Goal: Check status

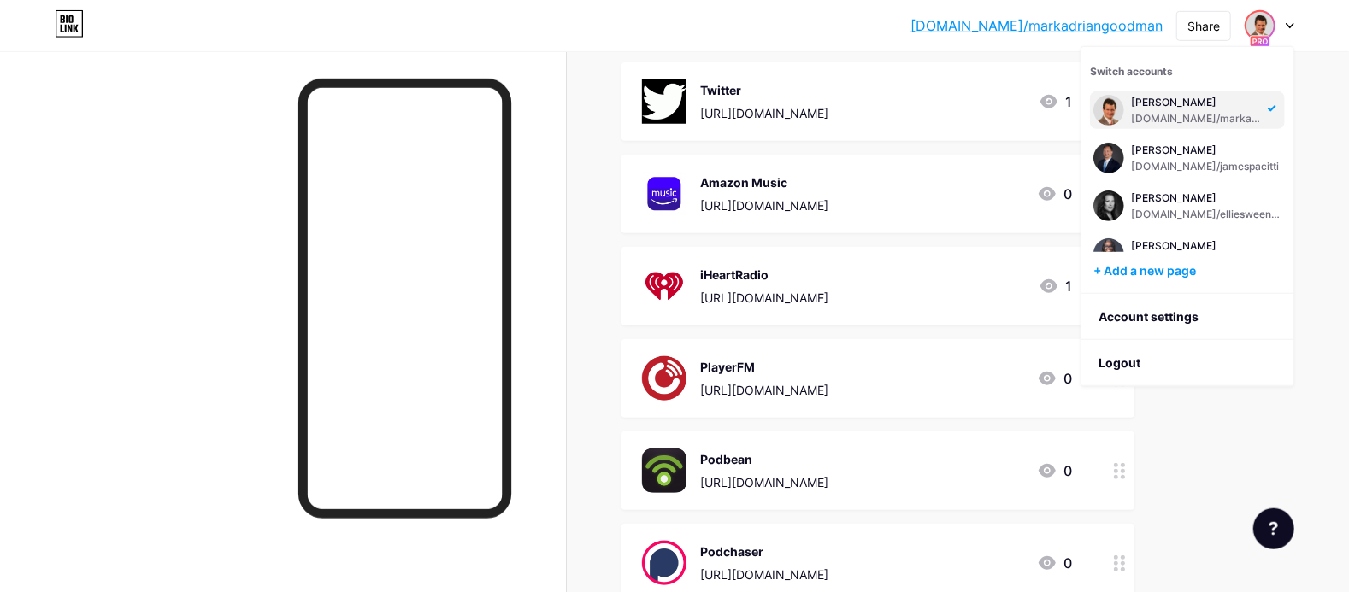
scroll to position [270, 0]
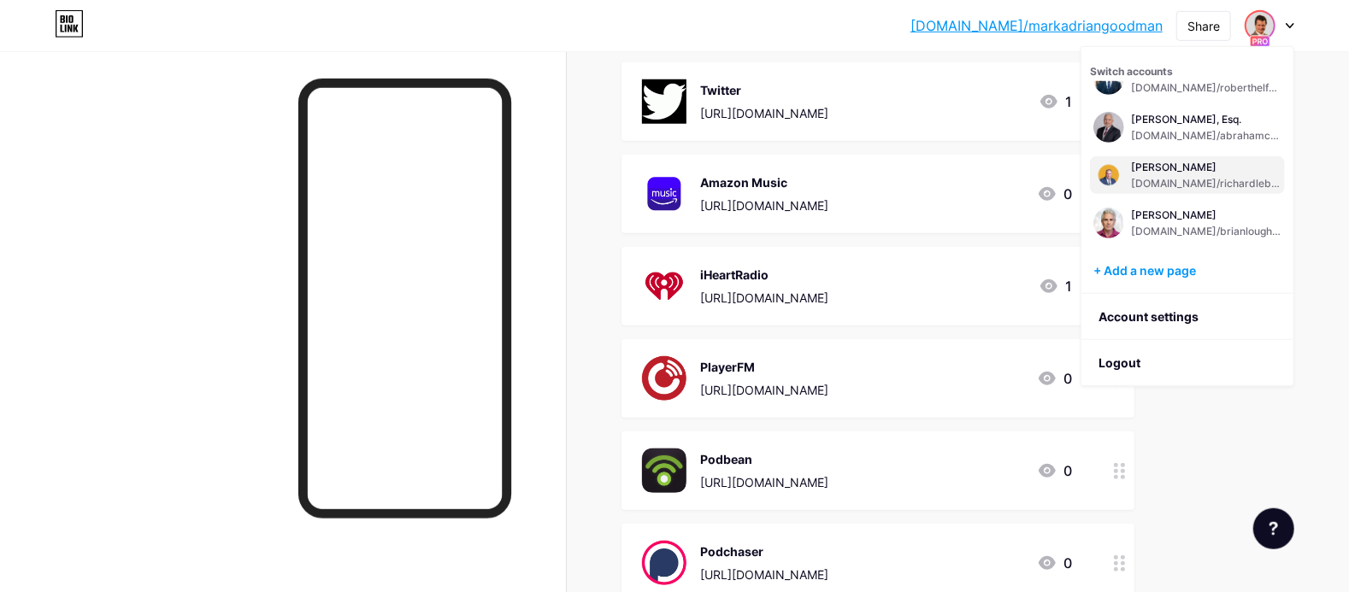
click at [1178, 174] on div "Richard Lebovitz bio.link/richardlebovitz" at bounding box center [1206, 175] width 150 height 31
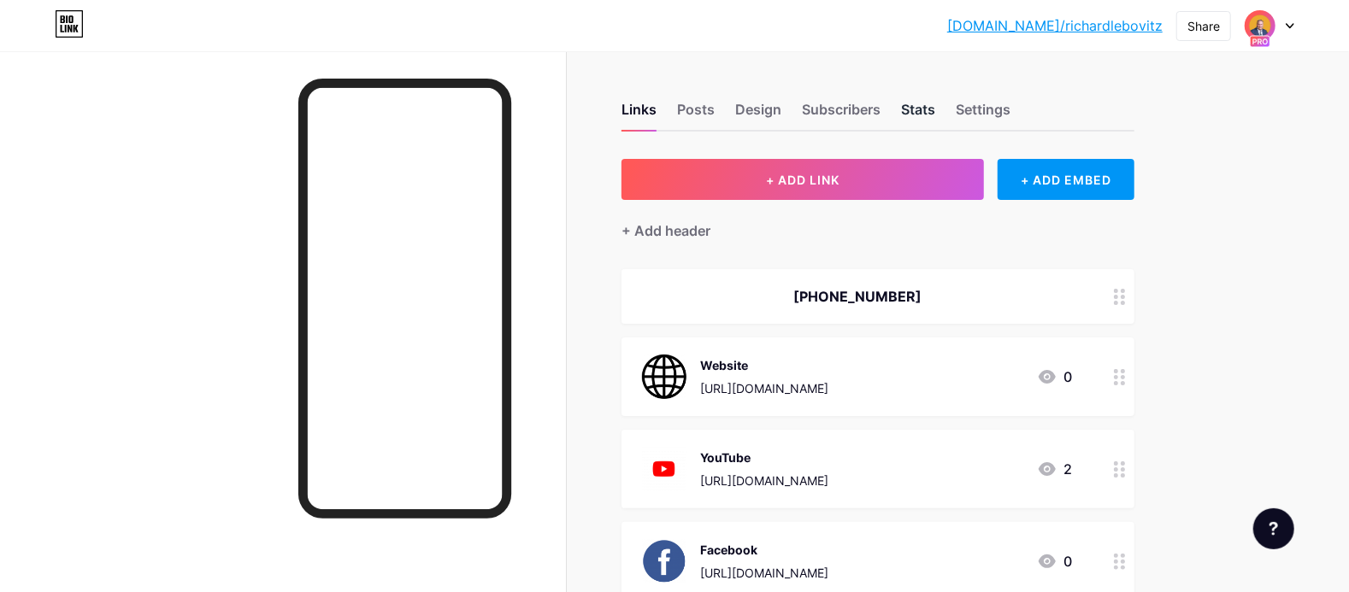
click at [934, 107] on div "Stats" at bounding box center [918, 114] width 34 height 31
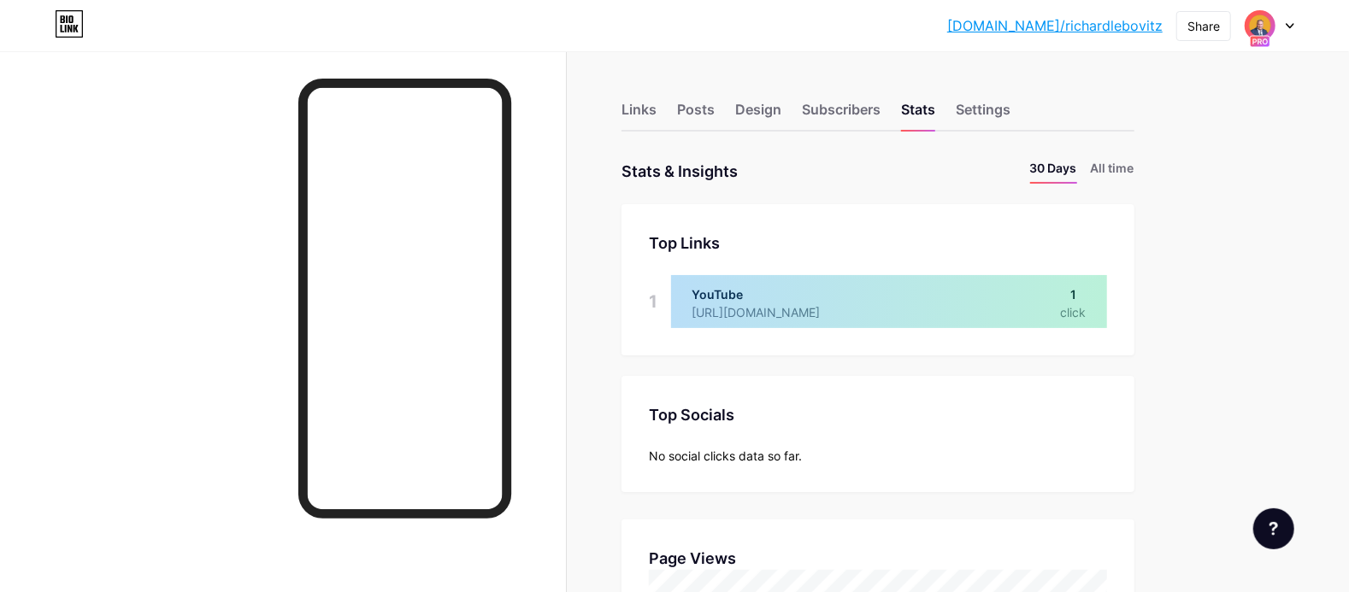
click at [1123, 174] on li "All time" at bounding box center [1113, 171] width 44 height 25
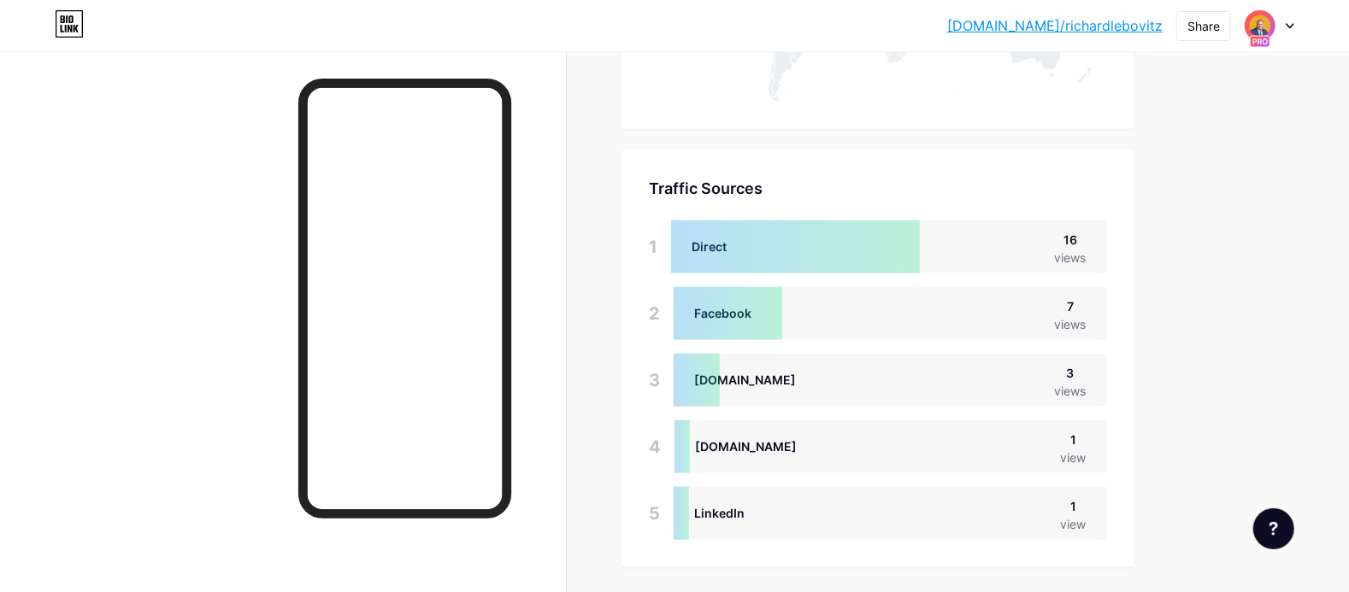
scroll to position [1137, 0]
